Goal: Transaction & Acquisition: Purchase product/service

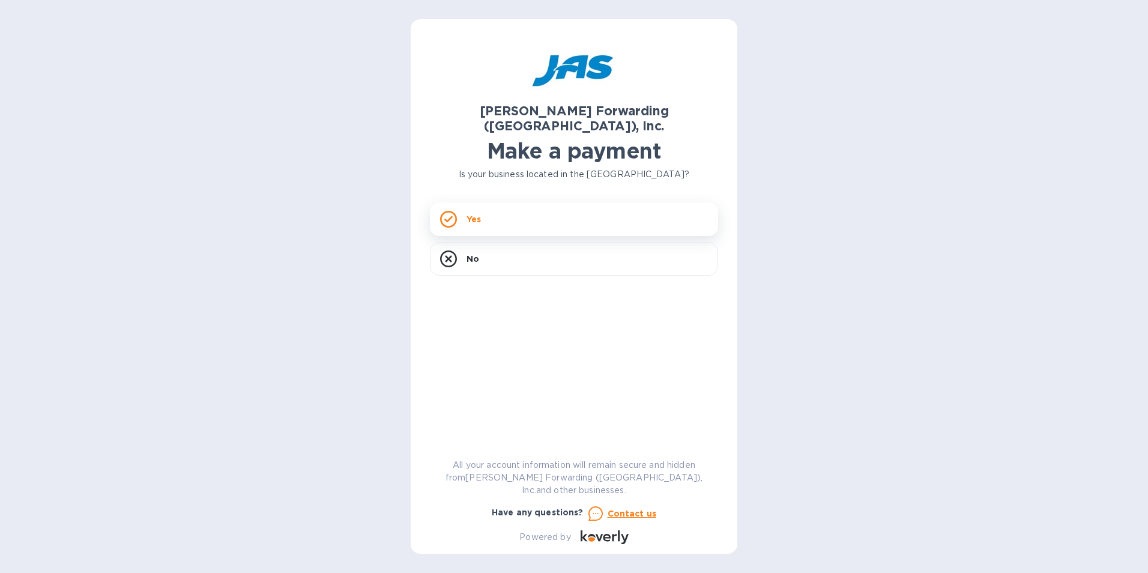
click at [447, 211] on icon at bounding box center [448, 219] width 17 height 17
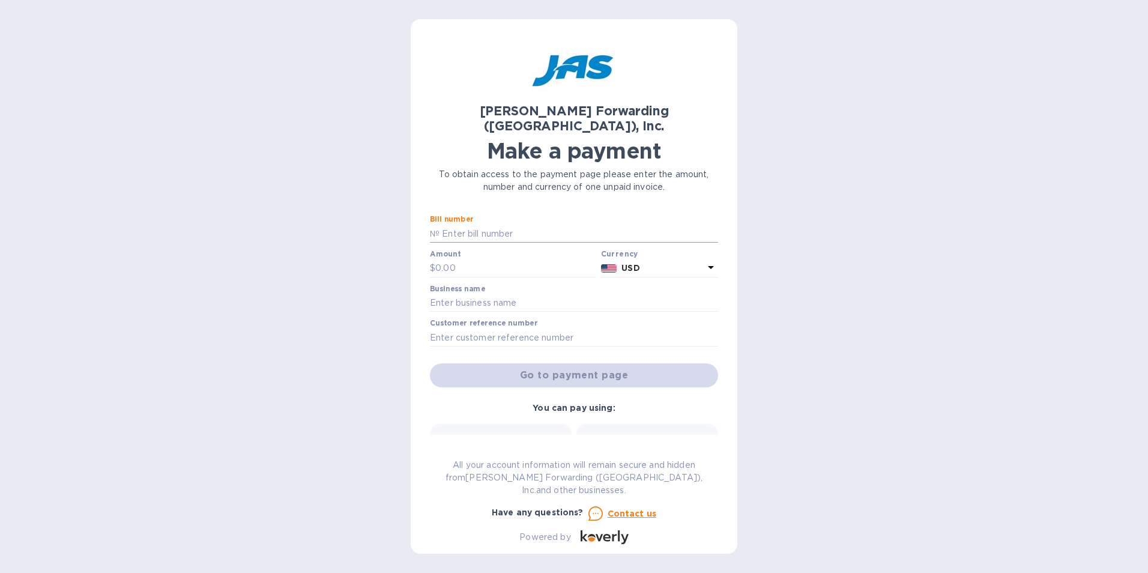
click at [457, 225] on input "text" at bounding box center [578, 234] width 279 height 18
type input "CLT503354146"
type input "1,325.67"
click at [460, 294] on input "text" at bounding box center [574, 303] width 288 height 18
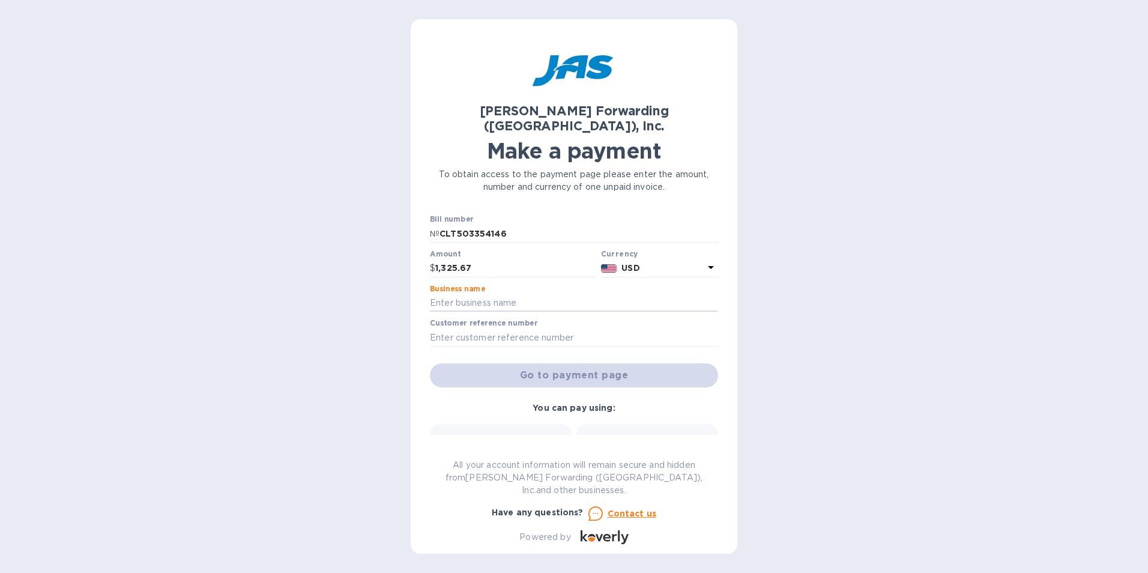
type input "Custom Assemblies, Inc."
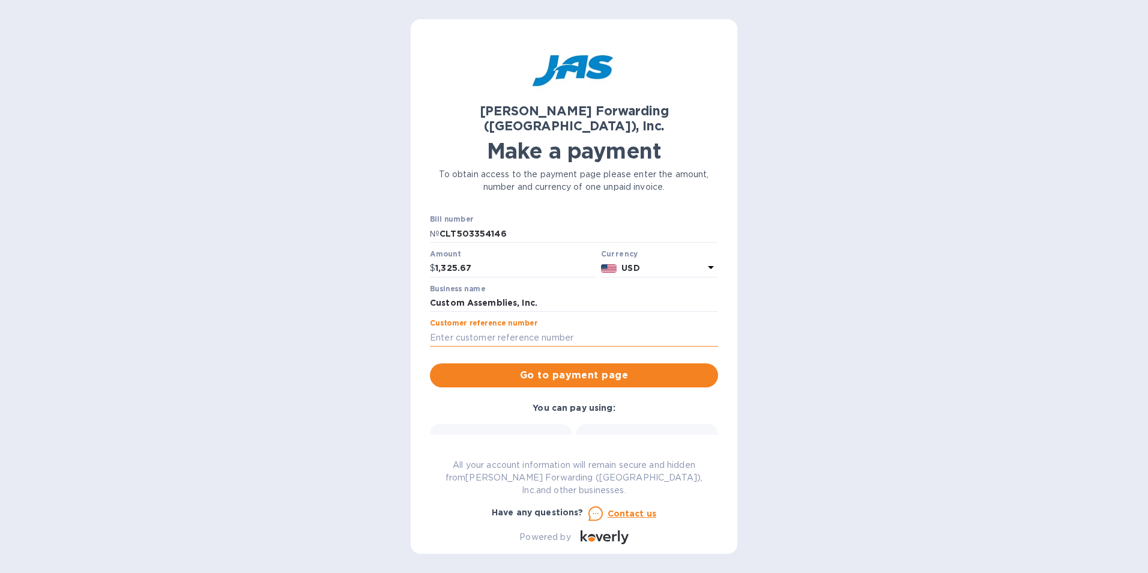
click at [440, 328] on input "text" at bounding box center [574, 337] width 288 height 18
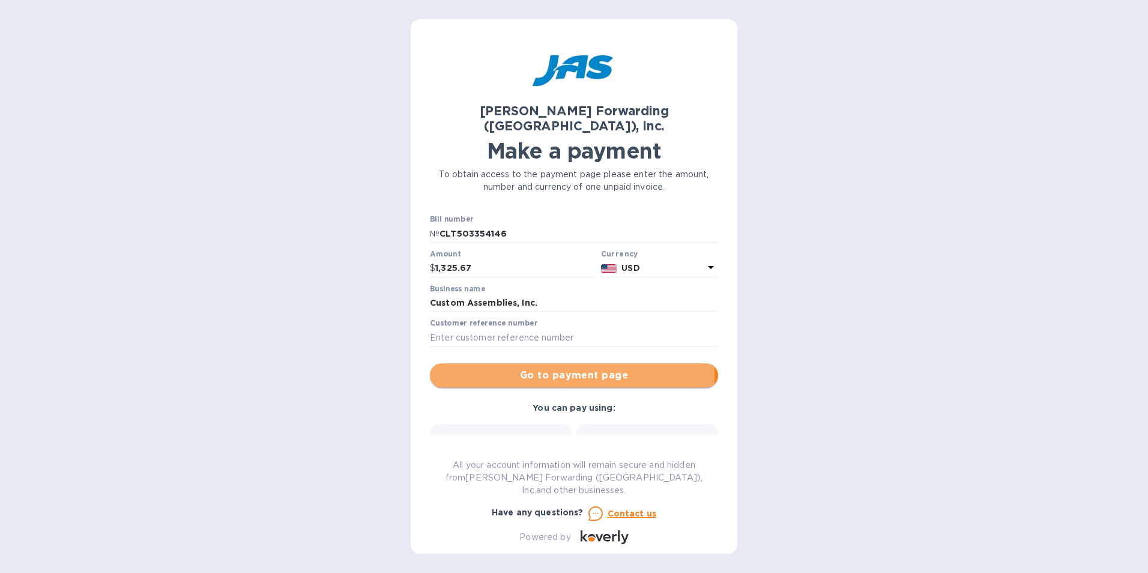
click at [521, 368] on span "Go to payment page" at bounding box center [573, 375] width 269 height 14
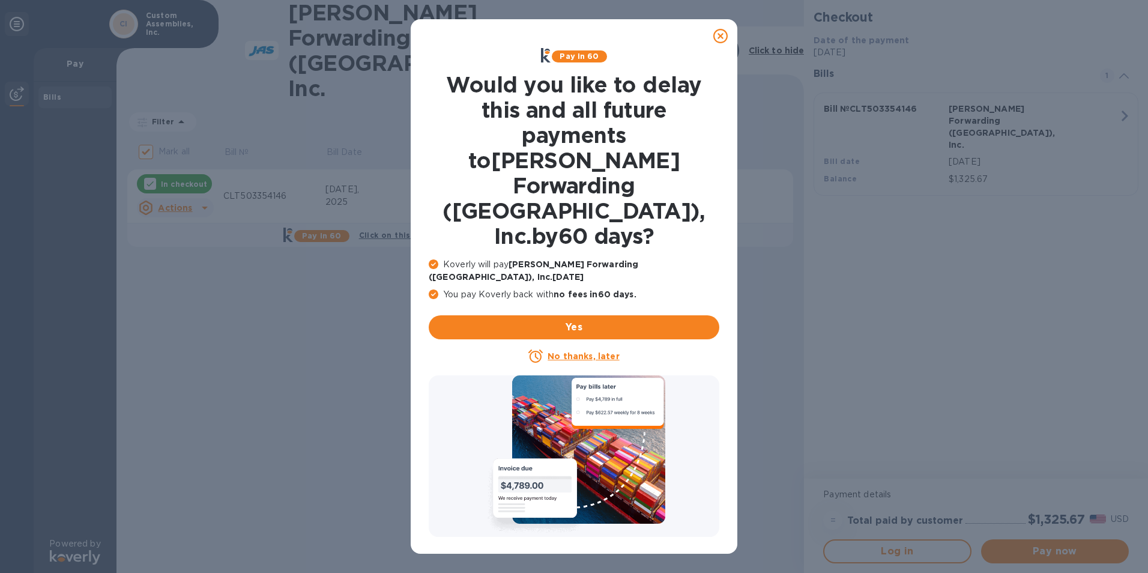
click at [717, 35] on icon at bounding box center [720, 36] width 14 height 14
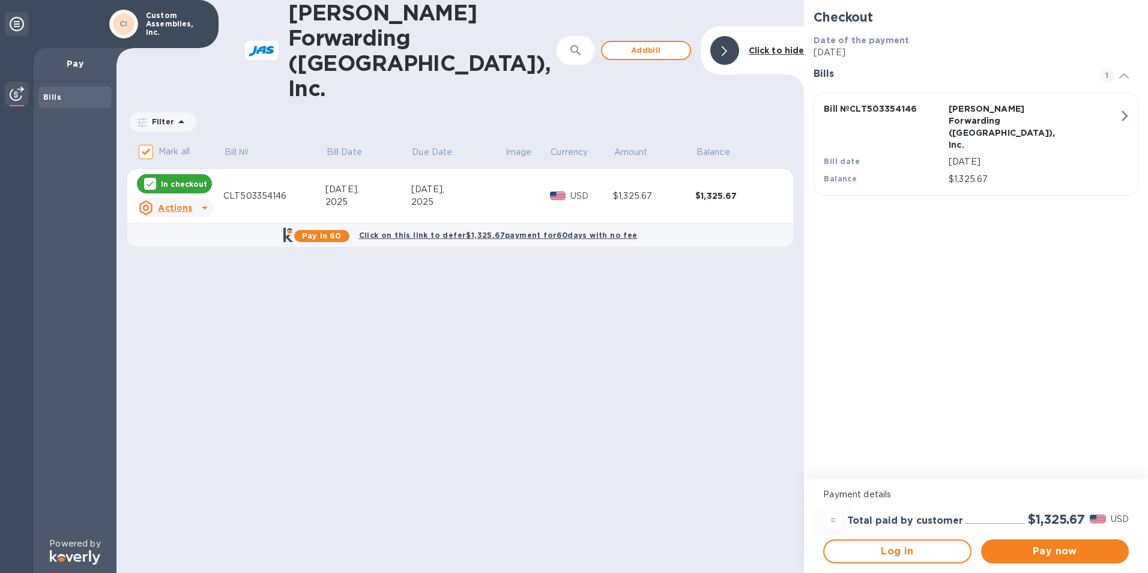
click at [201, 200] on icon at bounding box center [204, 207] width 14 height 14
click at [201, 157] on div at bounding box center [574, 286] width 1148 height 573
click at [201, 157] on div "Bill actions Open bill Delete" at bounding box center [574, 286] width 1148 height 573
click at [1022, 546] on span "Pay now" at bounding box center [1054, 551] width 128 height 14
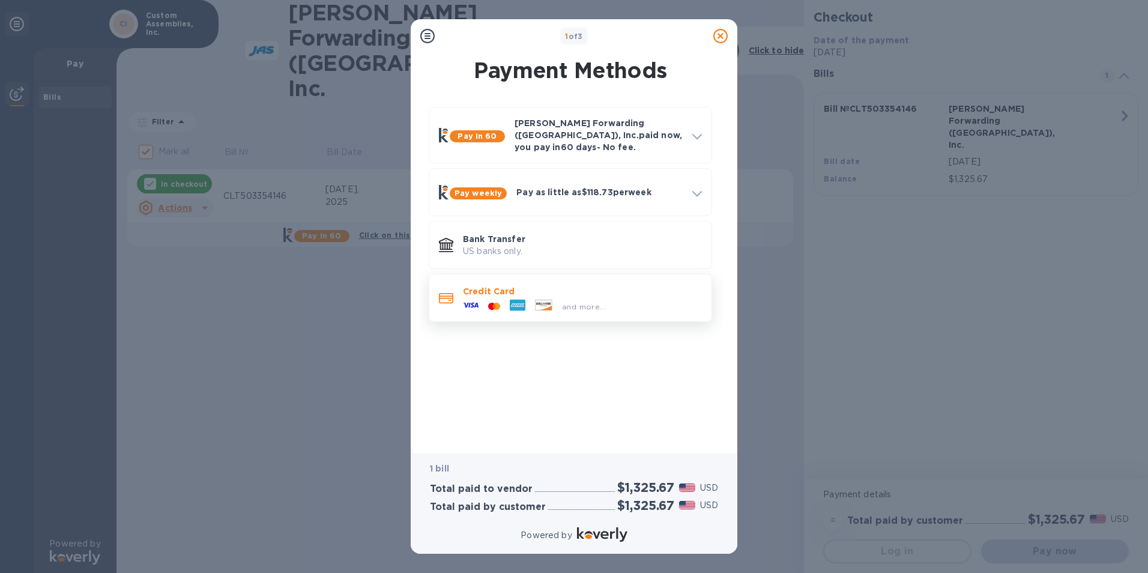
click at [442, 293] on icon at bounding box center [446, 298] width 14 height 11
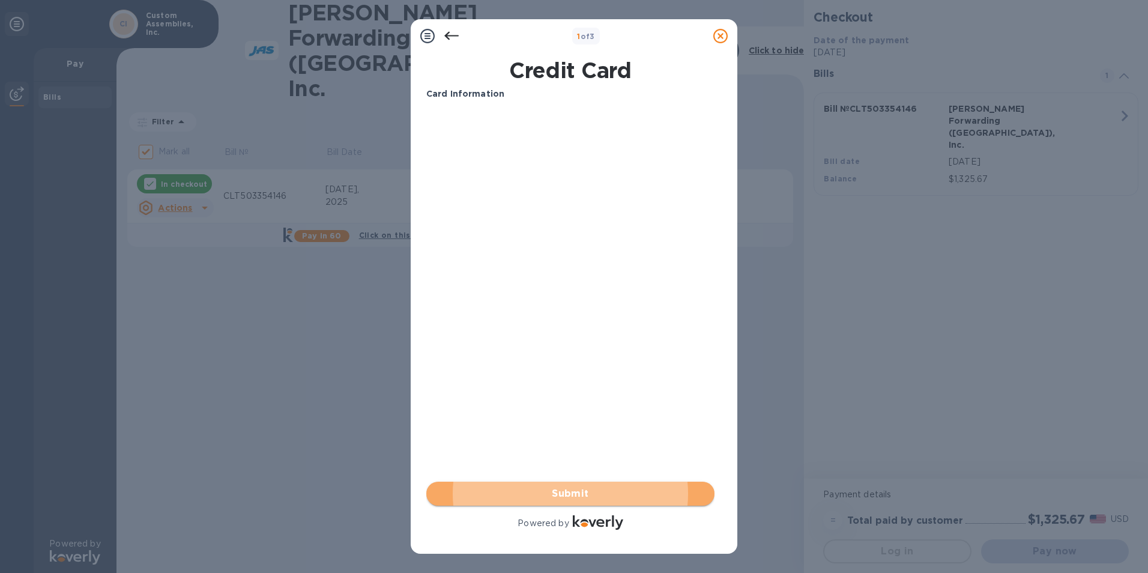
click at [561, 486] on span "Submit" at bounding box center [570, 493] width 269 height 14
click at [573, 494] on span "Submit" at bounding box center [570, 493] width 269 height 14
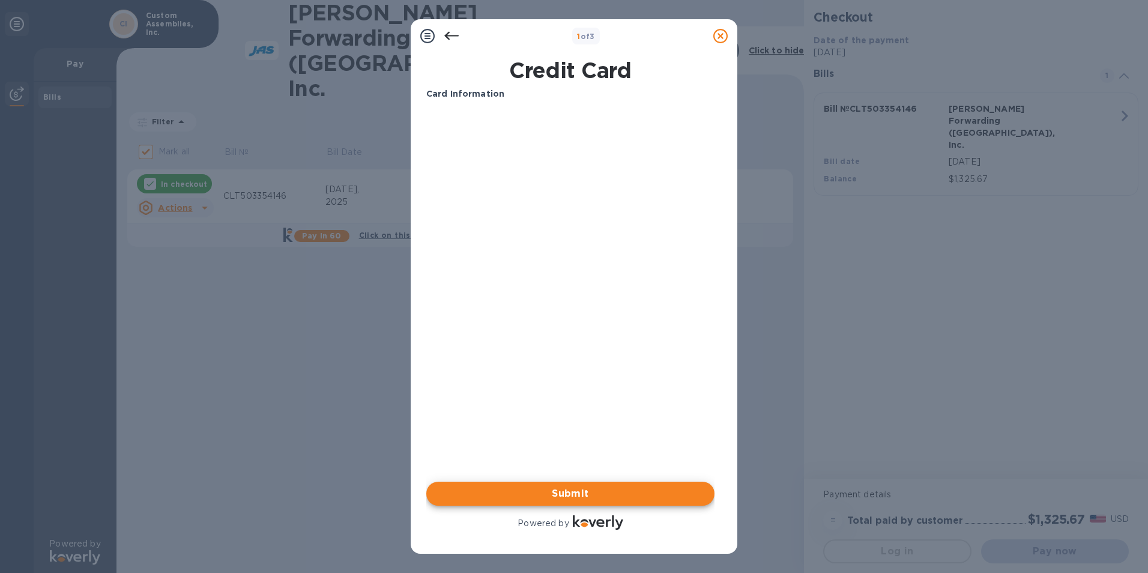
click at [579, 525] on img at bounding box center [598, 522] width 50 height 14
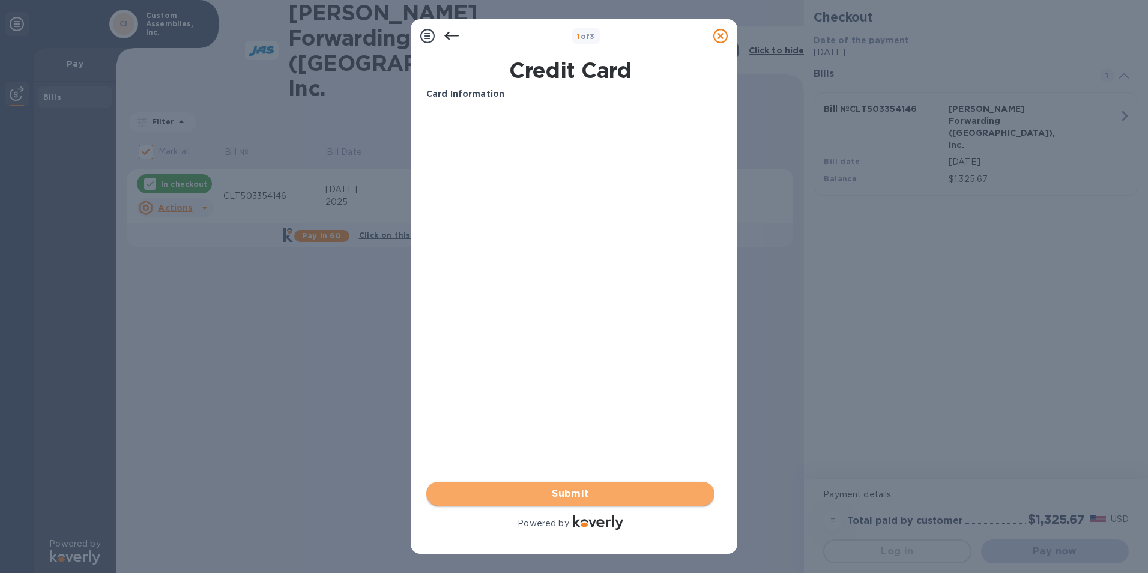
click at [567, 498] on span "Submit" at bounding box center [570, 493] width 269 height 14
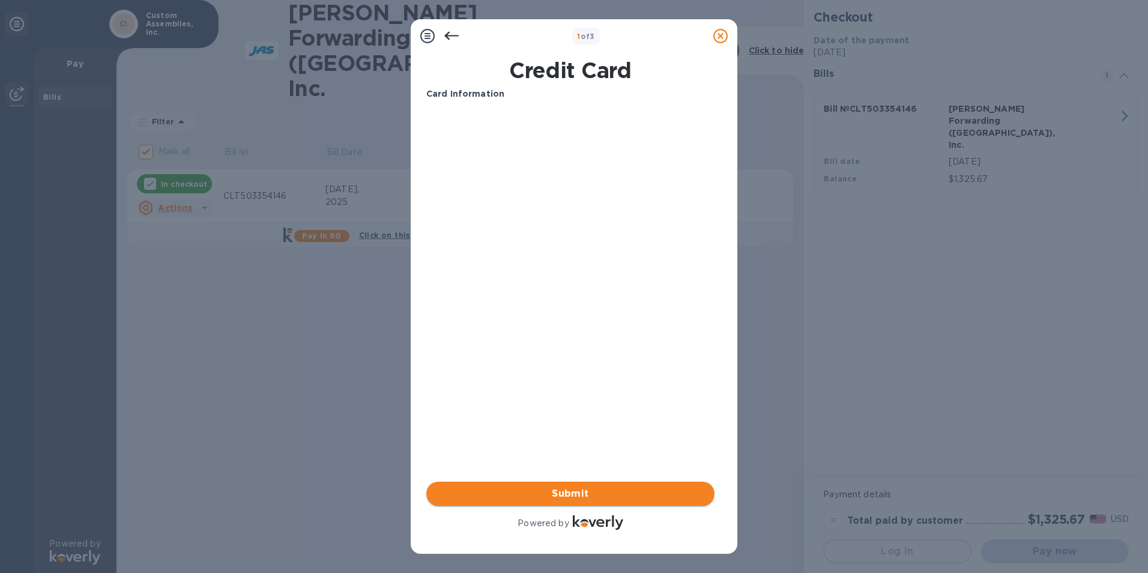
click at [576, 494] on span "Submit" at bounding box center [570, 493] width 269 height 14
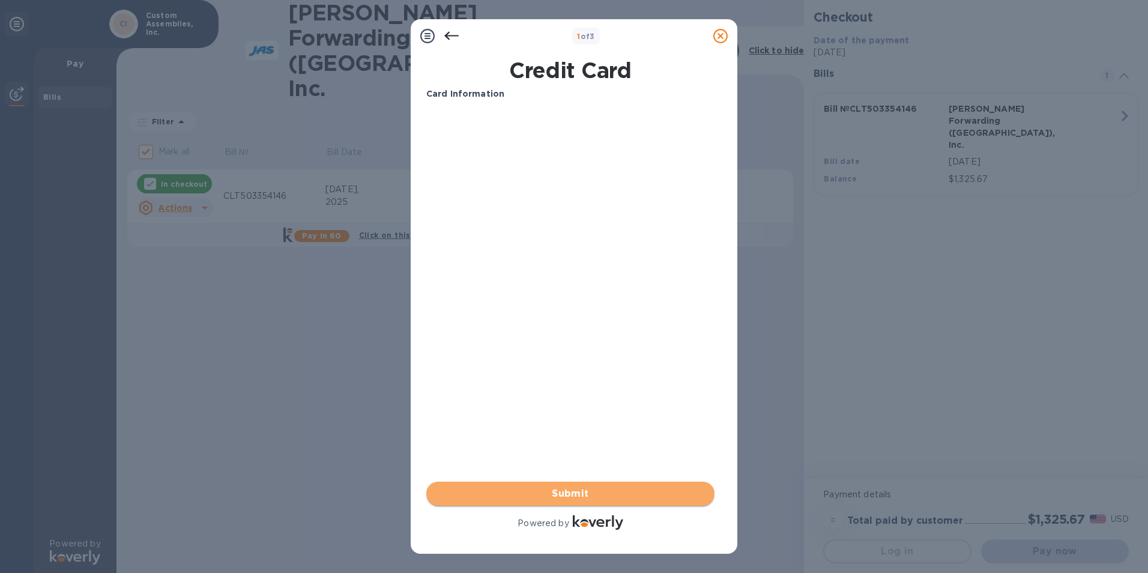
click at [576, 494] on span "Submit" at bounding box center [570, 493] width 269 height 14
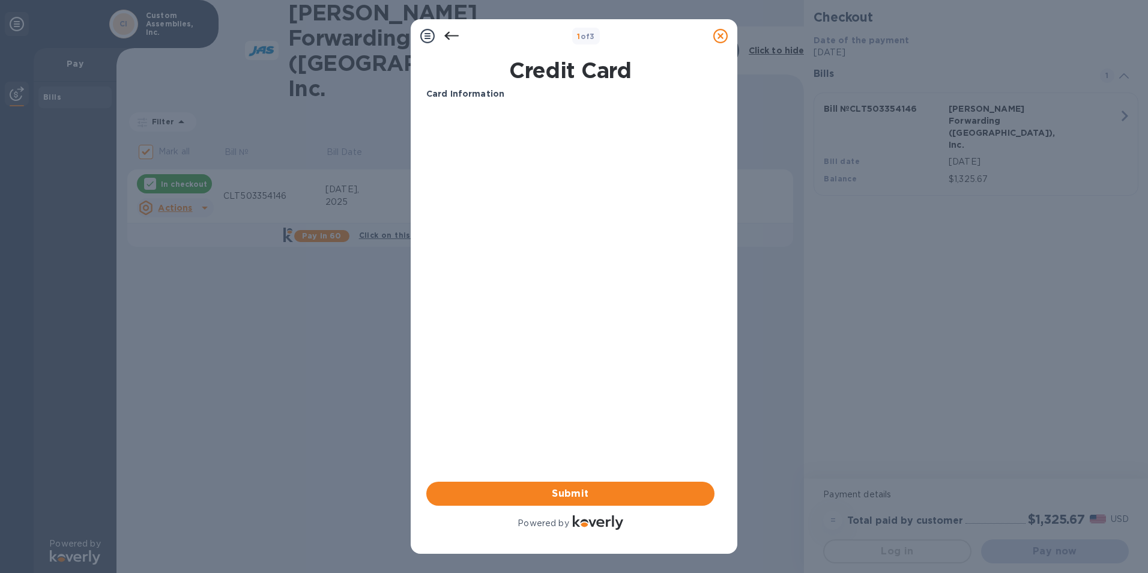
click at [719, 36] on div at bounding box center [724, 50] width 29 height 29
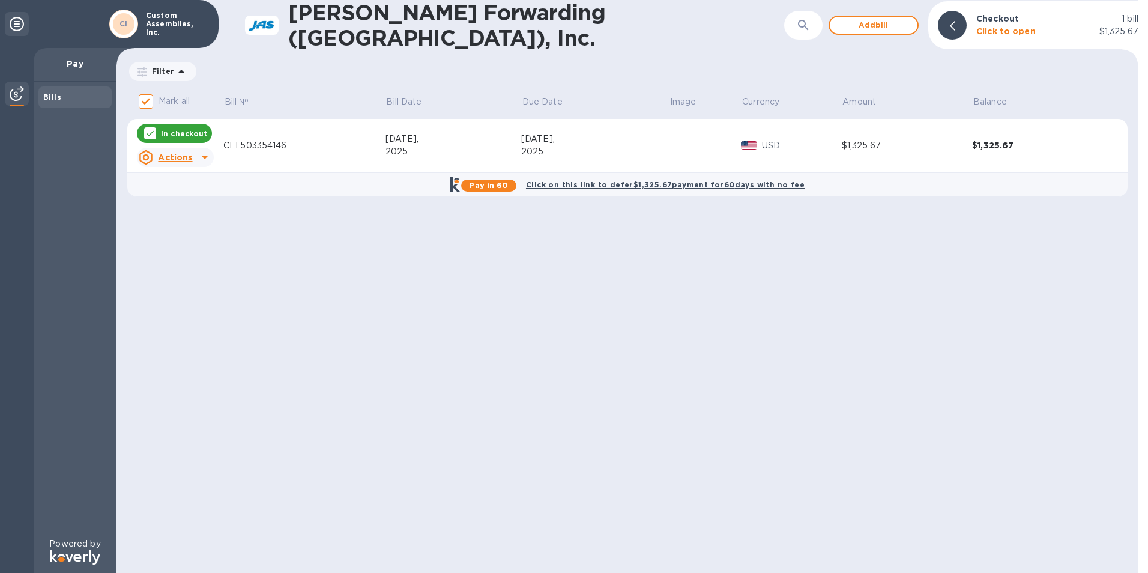
click at [953, 23] on icon at bounding box center [952, 26] width 5 height 10
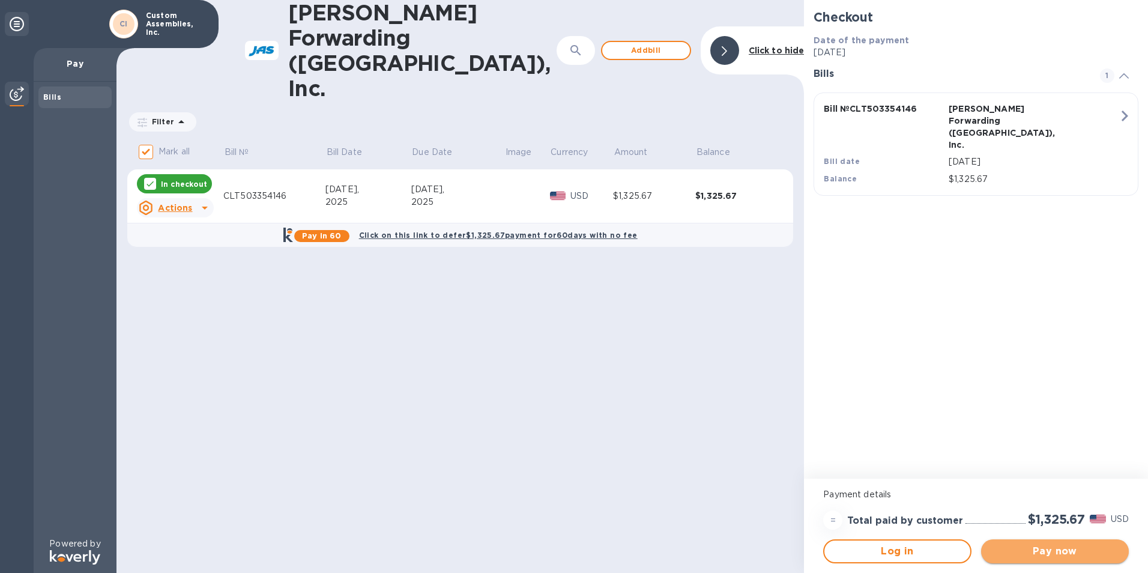
click at [1037, 555] on span "Pay now" at bounding box center [1054, 551] width 128 height 14
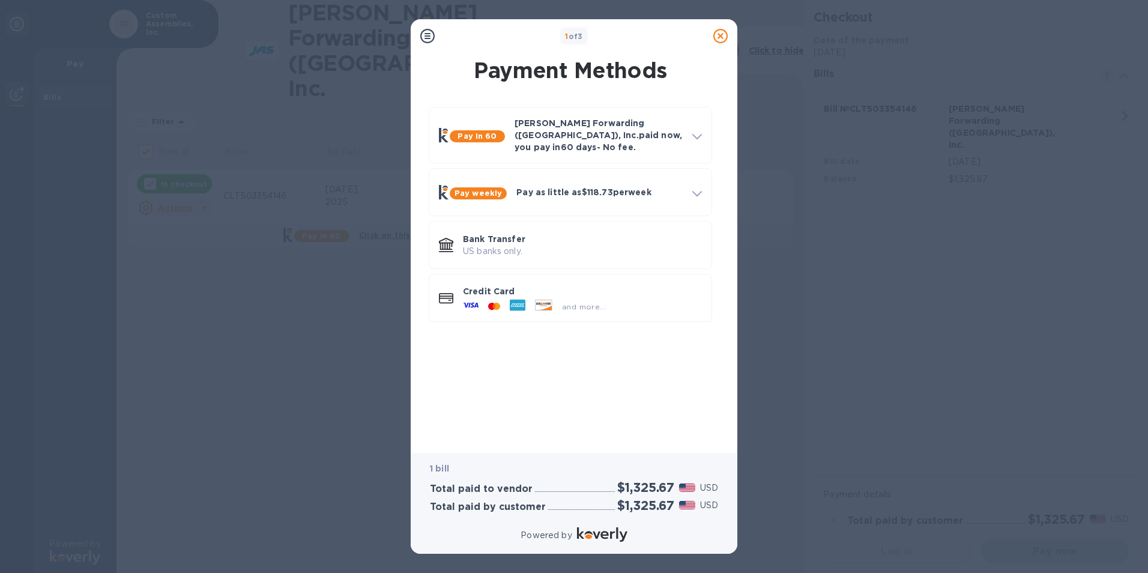
drag, startPoint x: 496, startPoint y: 490, endPoint x: 482, endPoint y: 484, distance: 15.6
click at [496, 489] on h3 "Total paid to vendor" at bounding box center [481, 488] width 103 height 11
click at [468, 297] on icon at bounding box center [471, 305] width 16 height 16
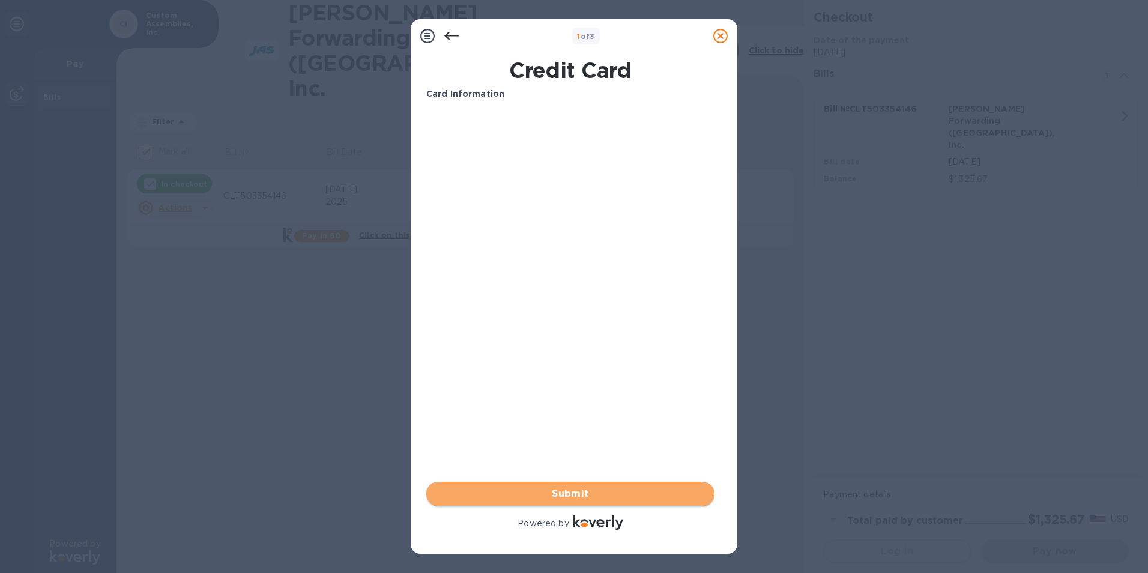
click at [558, 492] on span "Submit" at bounding box center [570, 493] width 269 height 14
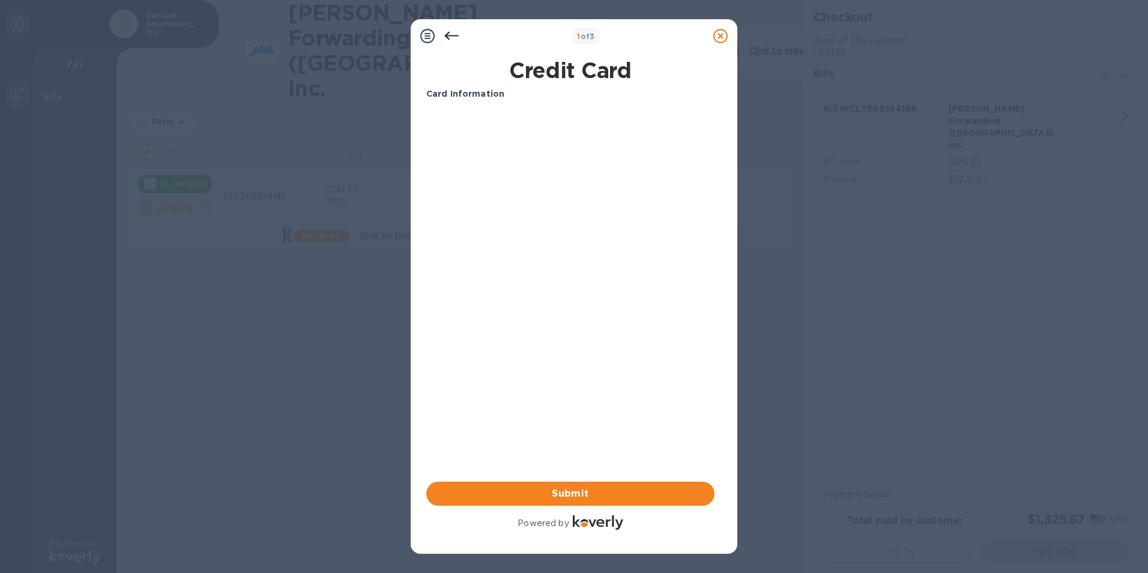
click at [594, 37] on b "1 of 3" at bounding box center [586, 36] width 18 height 9
click at [444, 34] on div at bounding box center [451, 36] width 24 height 24
click at [430, 34] on icon at bounding box center [427, 36] width 14 height 14
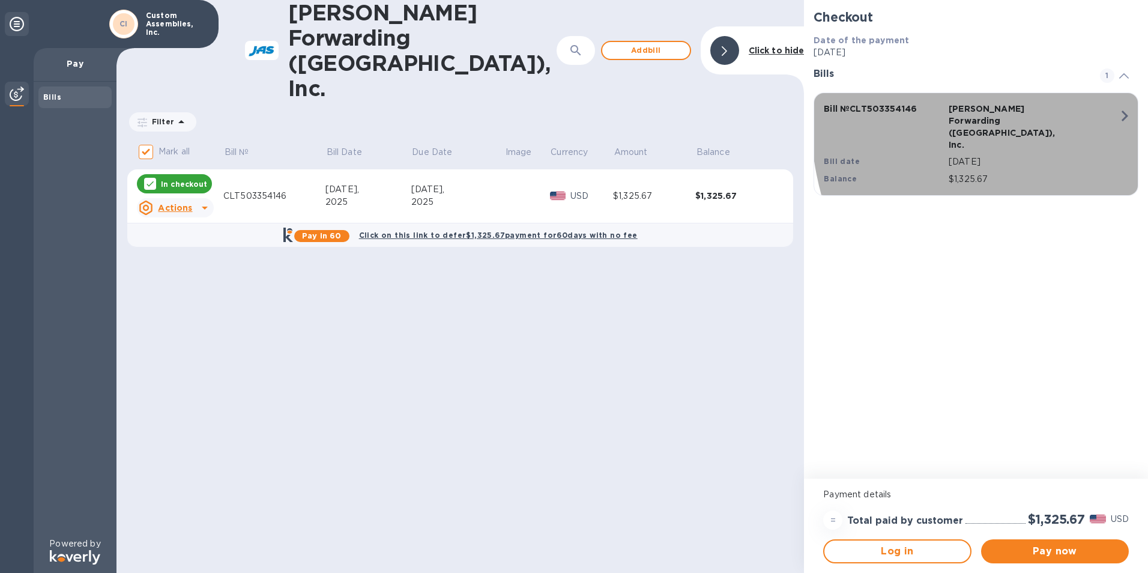
click at [1121, 113] on icon "button" at bounding box center [1125, 116] width 22 height 22
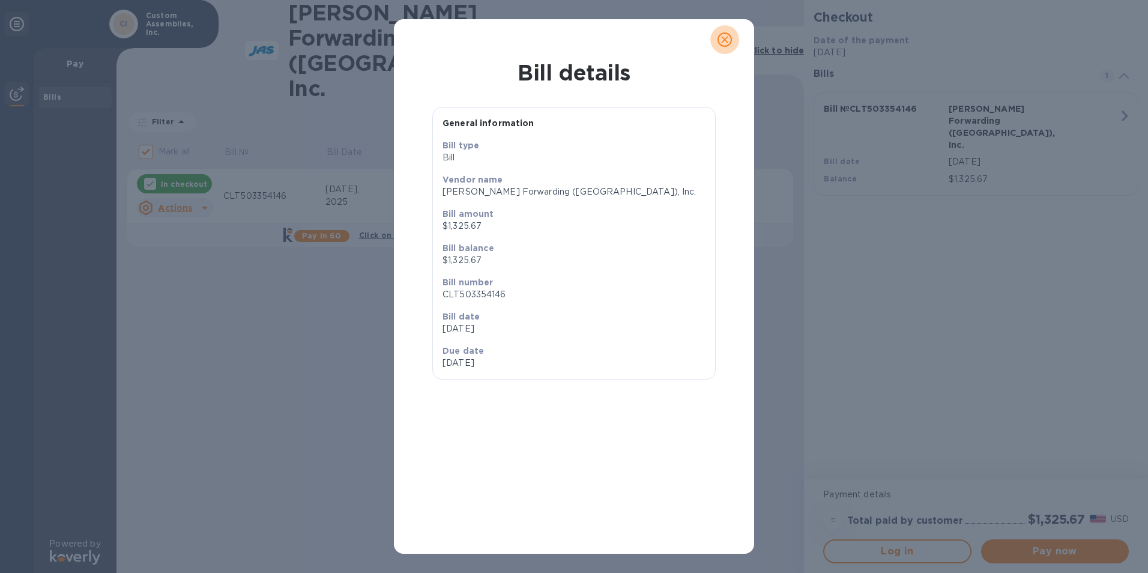
click at [731, 40] on span "close" at bounding box center [724, 39] width 14 height 14
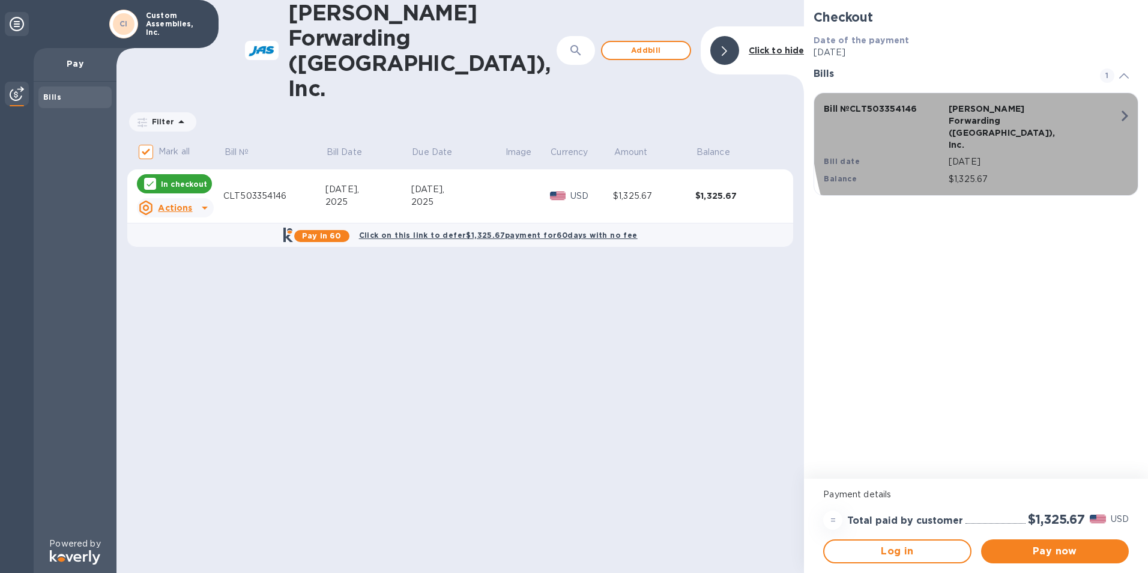
click at [1120, 116] on icon "button" at bounding box center [1125, 116] width 22 height 22
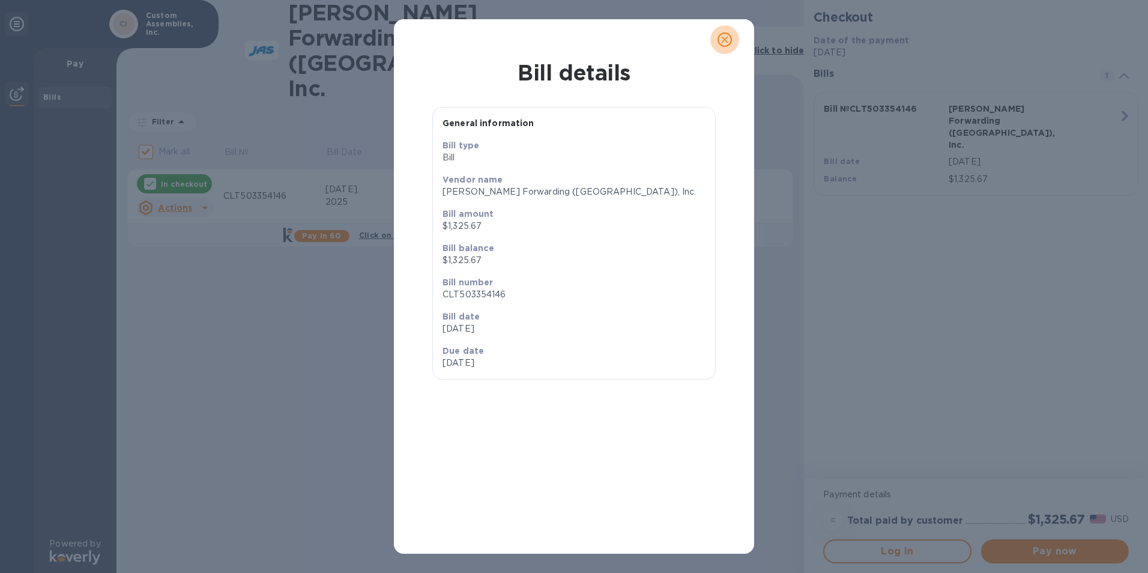
click at [714, 42] on button "close" at bounding box center [724, 39] width 29 height 29
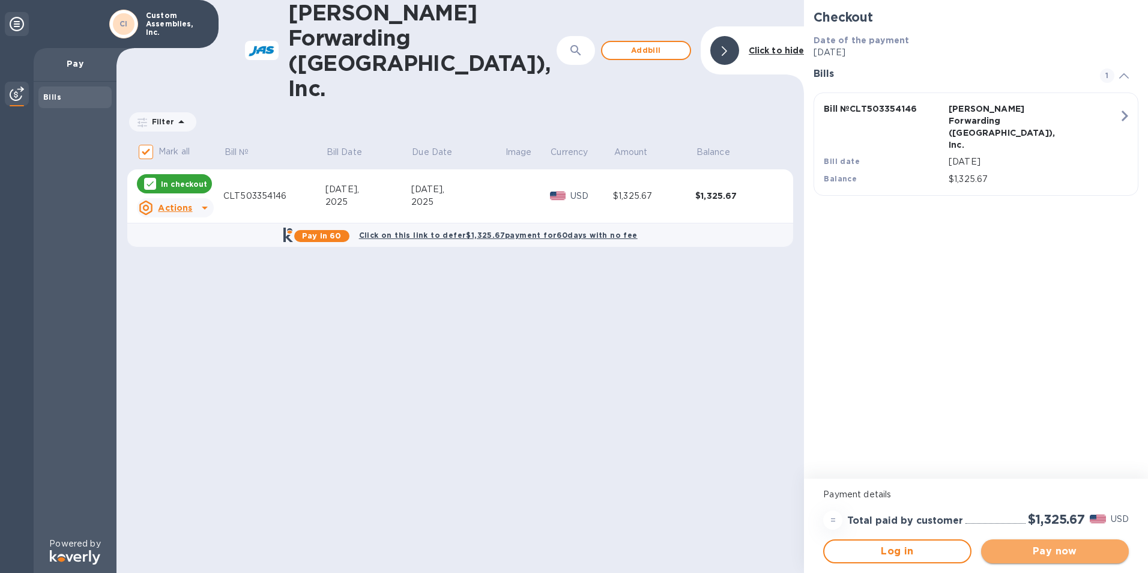
click at [1024, 555] on span "Pay now" at bounding box center [1054, 551] width 128 height 14
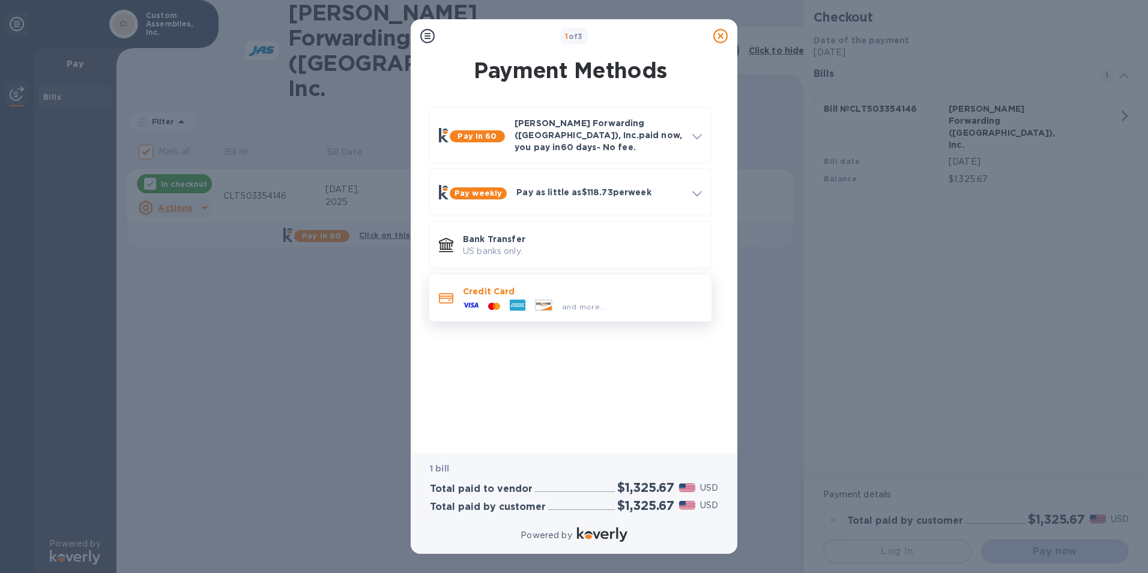
click at [567, 302] on span "and more..." at bounding box center [584, 306] width 44 height 9
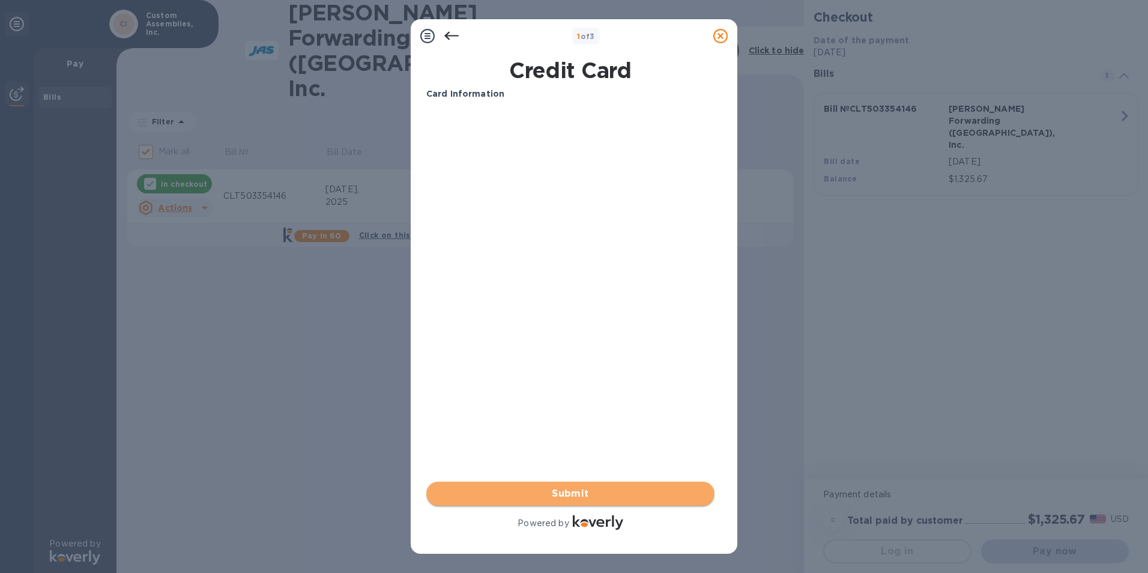
click at [608, 492] on span "Submit" at bounding box center [570, 493] width 269 height 14
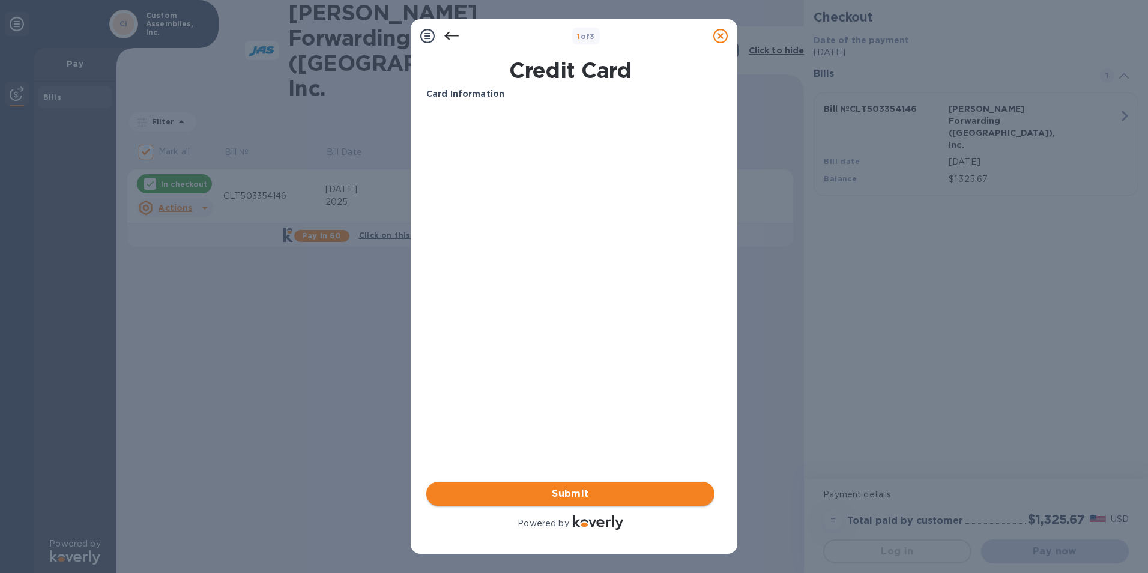
click at [561, 492] on span "Submit" at bounding box center [570, 493] width 269 height 14
click at [593, 32] on b "1 of 3" at bounding box center [586, 36] width 18 height 9
click at [451, 31] on icon at bounding box center [451, 36] width 14 height 14
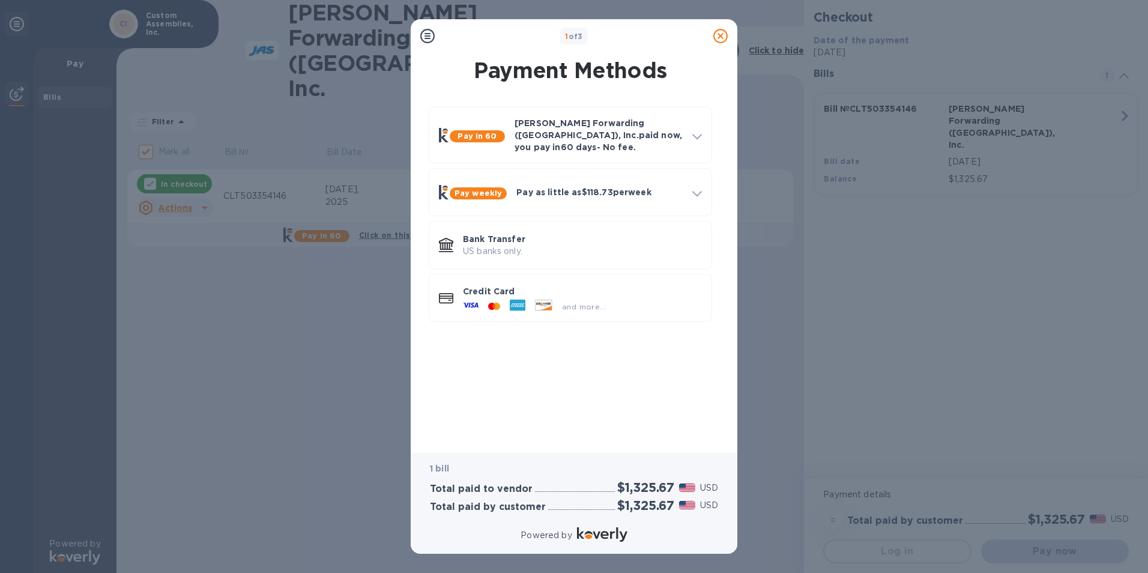
click at [451, 31] on div "1 of 3" at bounding box center [573, 36] width 269 height 17
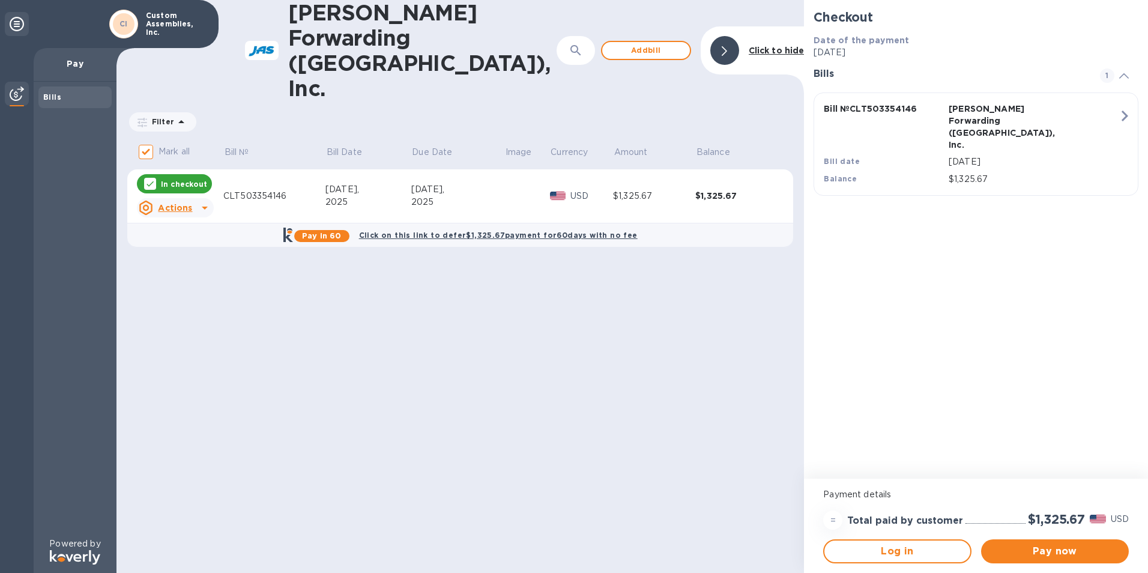
click at [1121, 80] on span at bounding box center [1124, 75] width 10 height 11
click at [1120, 73] on span at bounding box center [1124, 75] width 10 height 11
click at [1123, 77] on icon at bounding box center [1124, 75] width 10 height 5
click at [836, 494] on p "Payment details" at bounding box center [976, 494] width 306 height 13
click at [877, 552] on span "Log in" at bounding box center [897, 551] width 126 height 14
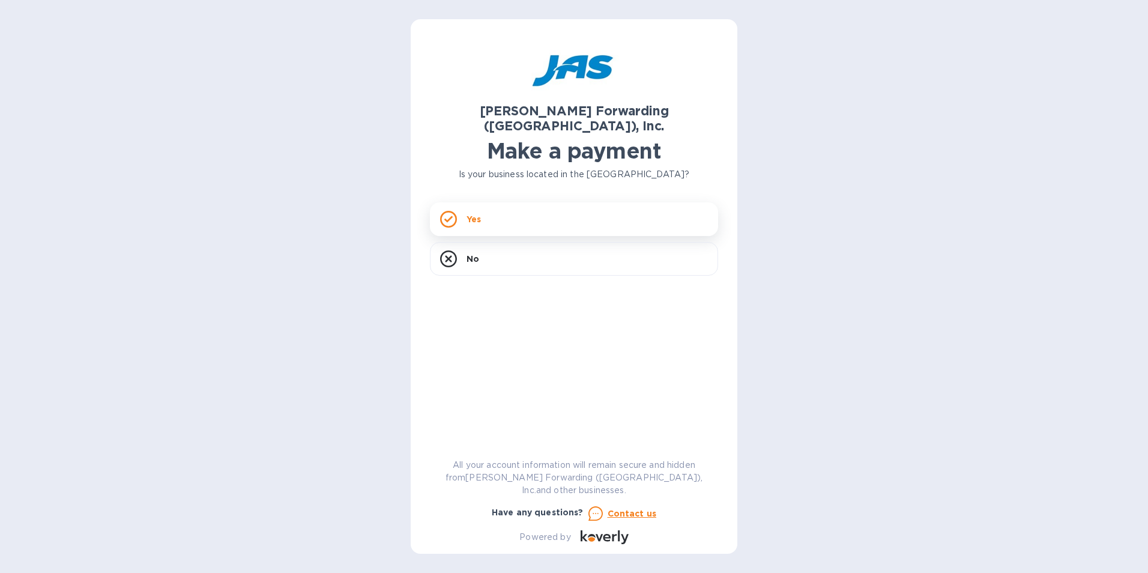
click at [460, 209] on div "Yes" at bounding box center [574, 219] width 288 height 34
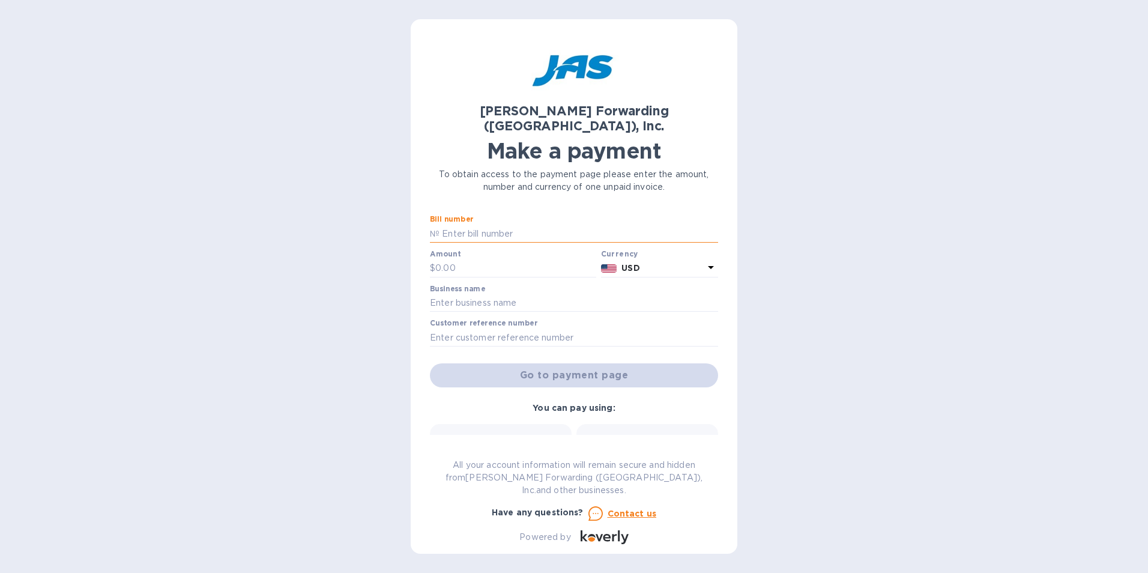
click at [458, 225] on input "text" at bounding box center [578, 234] width 279 height 18
type input "CLT503354146"
type input "1,325.67"
type input "Custom Assemblies, Inc."
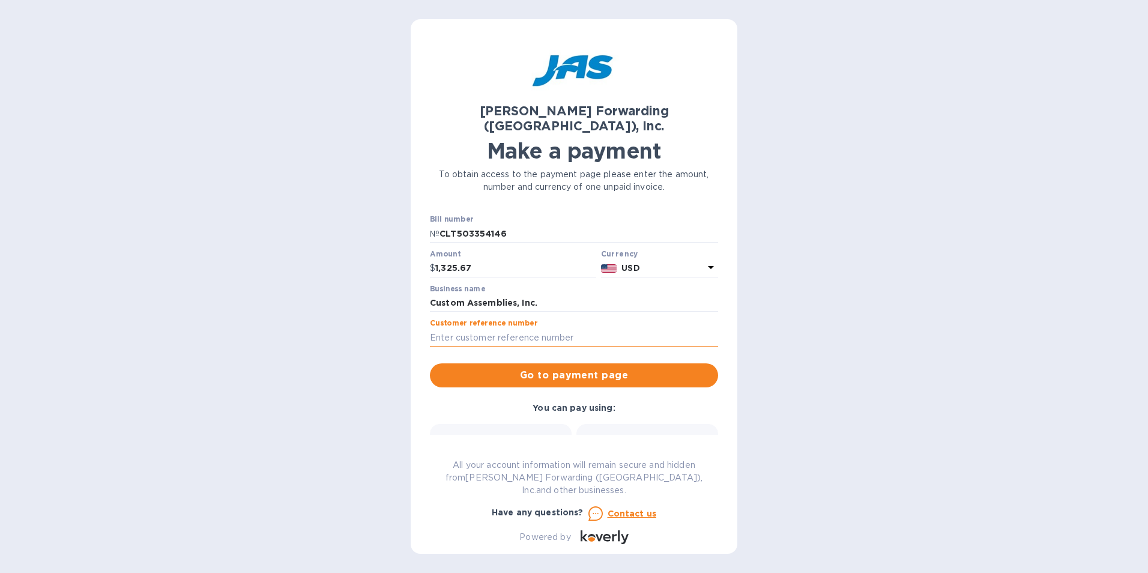
click at [484, 328] on input "text" at bounding box center [574, 337] width 288 height 18
type input "Industrie Borla"
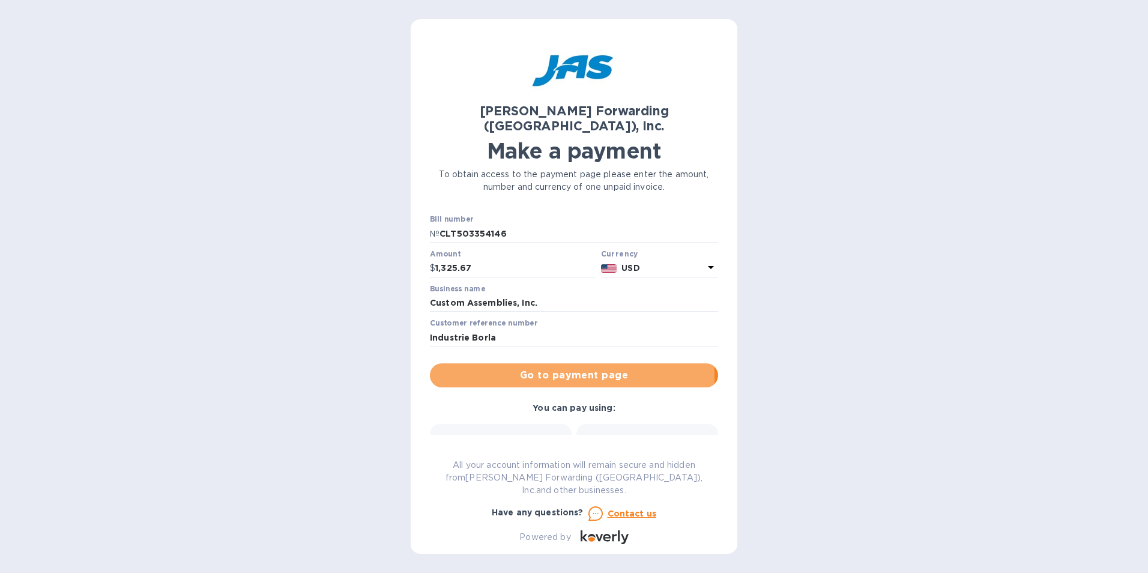
click at [506, 368] on span "Go to payment page" at bounding box center [573, 375] width 269 height 14
